Goal: Information Seeking & Learning: Learn about a topic

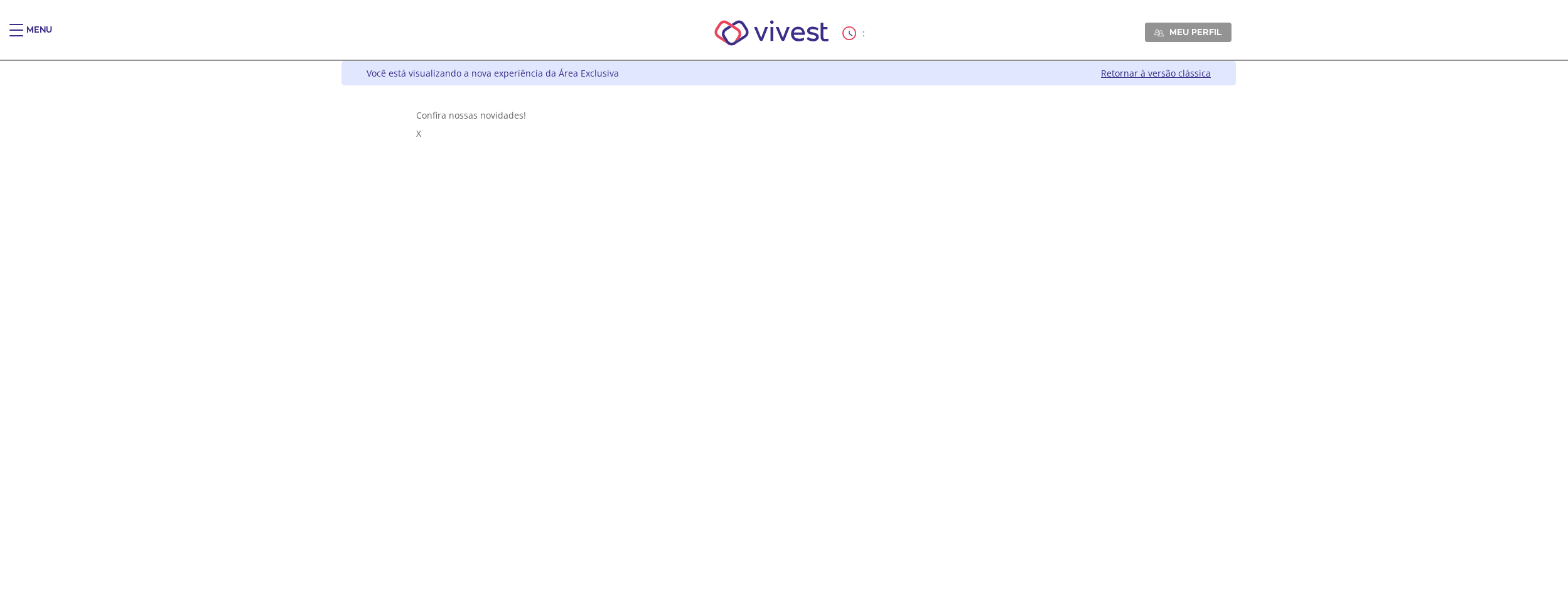
click at [1236, 251] on div "Z6_L19A13G0LGPF00Q7UV9Q807BF6 Você está visualizando a nova experiência da Área…" at bounding box center [784, 331] width 904 height 541
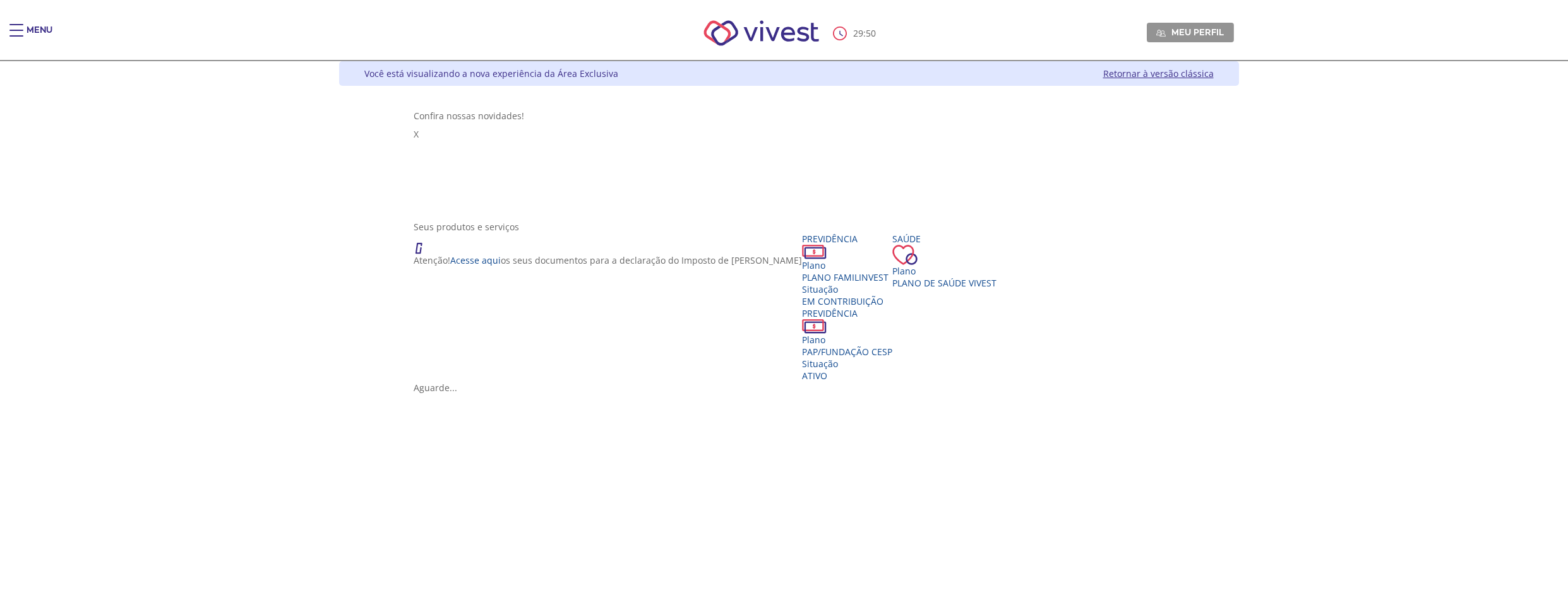
click at [414, 129] on div "Stories Confira nossas novidades! X" at bounding box center [788, 159] width 750 height 98
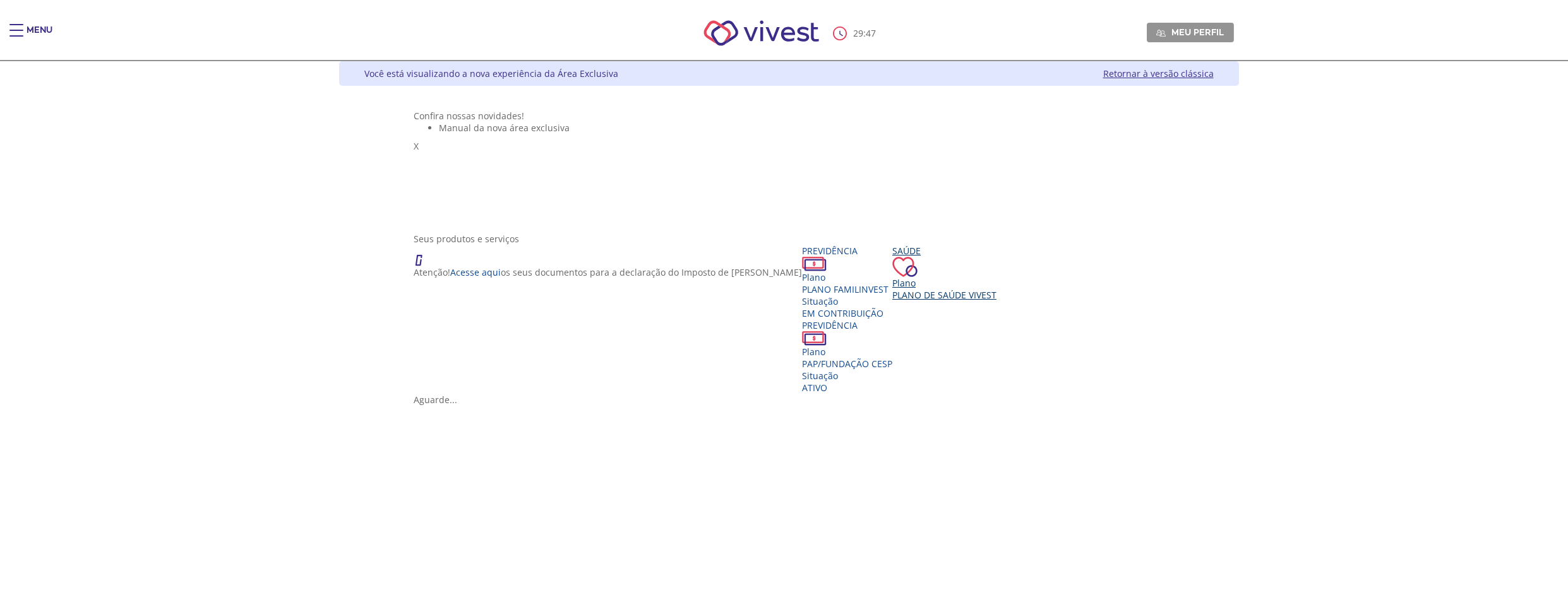
click at [958, 301] on div "Saúde Plano Plano de Saúde VIVEST" at bounding box center [944, 273] width 104 height 56
click at [941, 301] on span "Plano de Saúde VIVEST" at bounding box center [944, 295] width 104 height 12
click at [474, 511] on img "Vivest" at bounding box center [444, 541] width 60 height 60
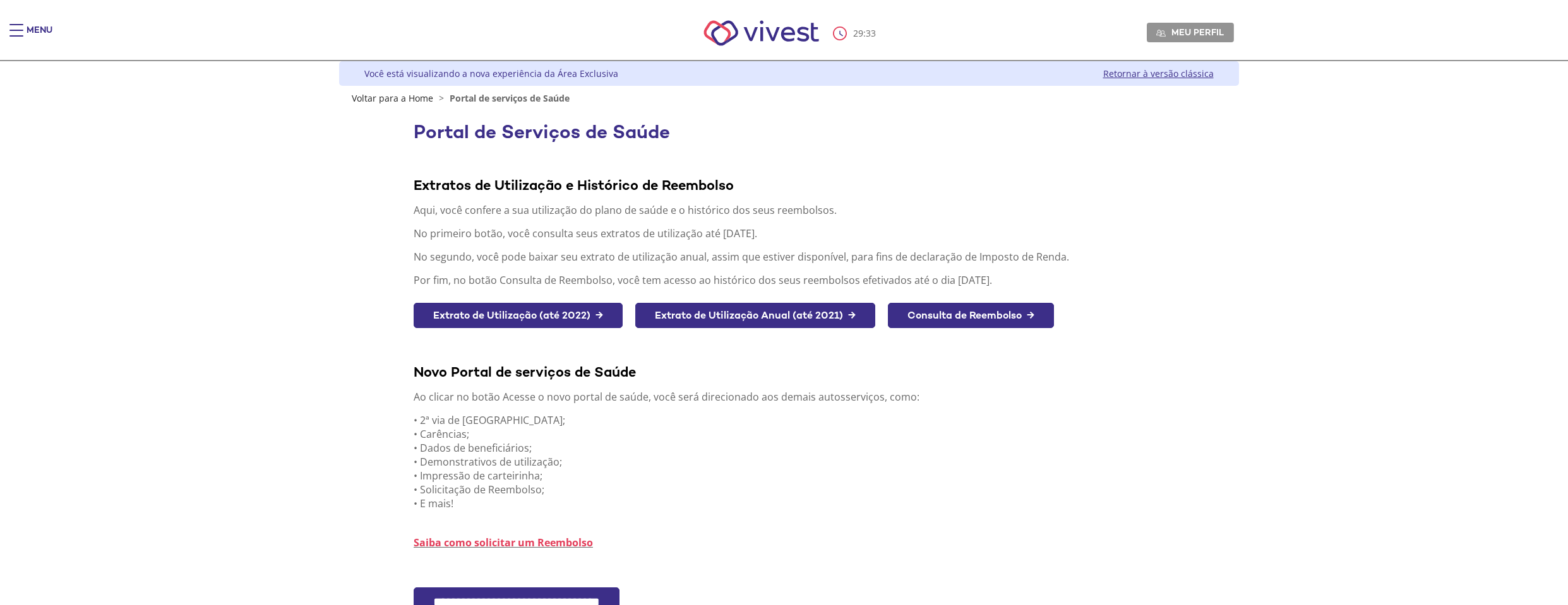
click at [487, 597] on input "**********" at bounding box center [516, 602] width 206 height 30
